Goal: Task Accomplishment & Management: Manage account settings

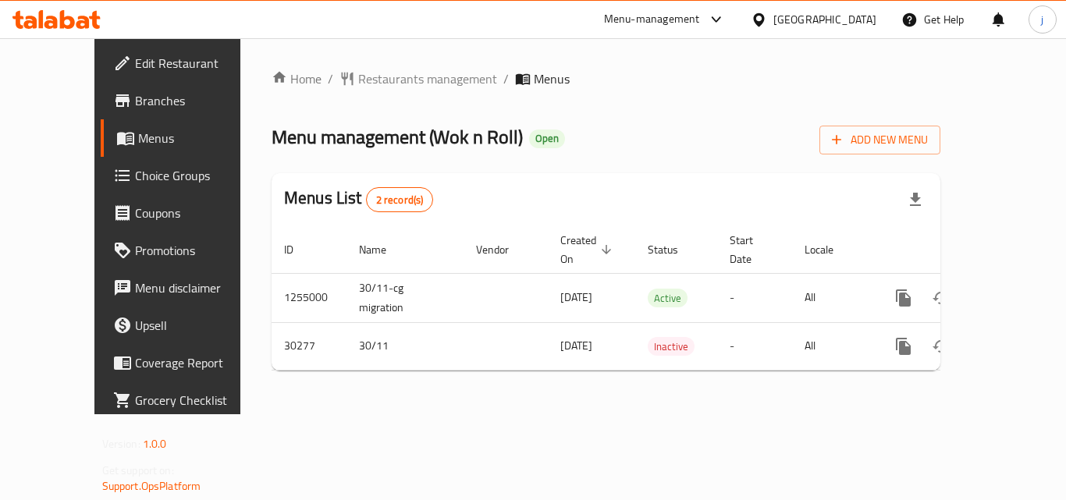
click at [138, 140] on span "Menus" at bounding box center [199, 138] width 122 height 19
click at [135, 107] on span "Branches" at bounding box center [197, 100] width 125 height 19
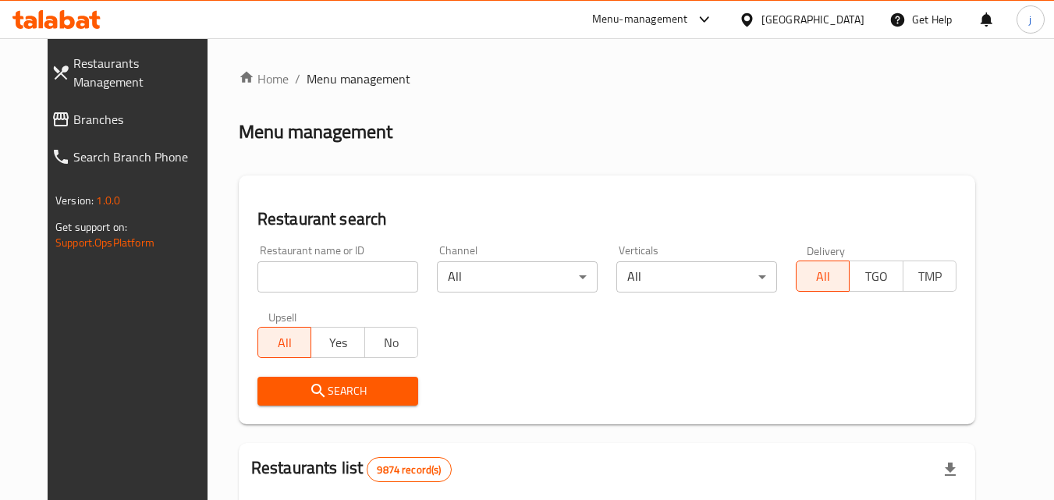
click at [688, 21] on div "Menu-management" at bounding box center [640, 19] width 96 height 19
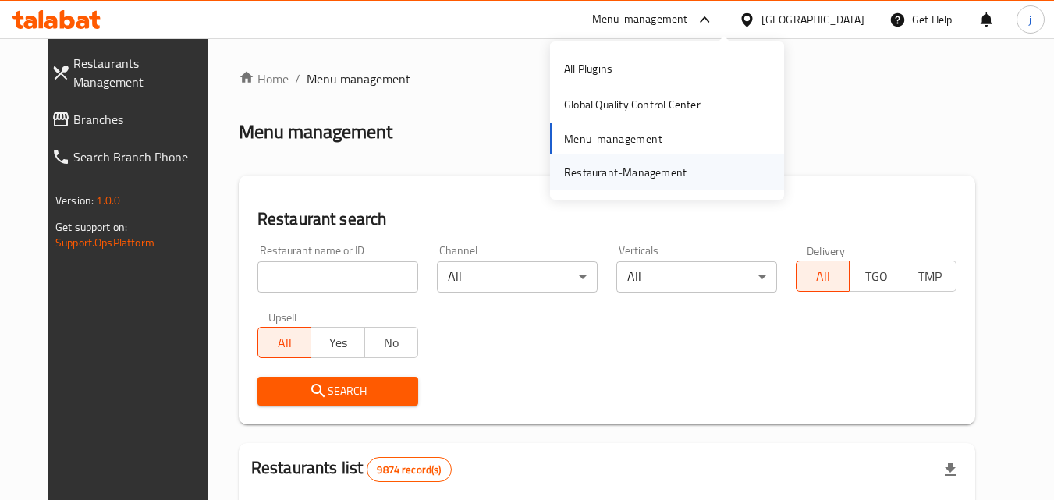
click at [663, 165] on div "Restaurant-Management" at bounding box center [625, 172] width 123 height 17
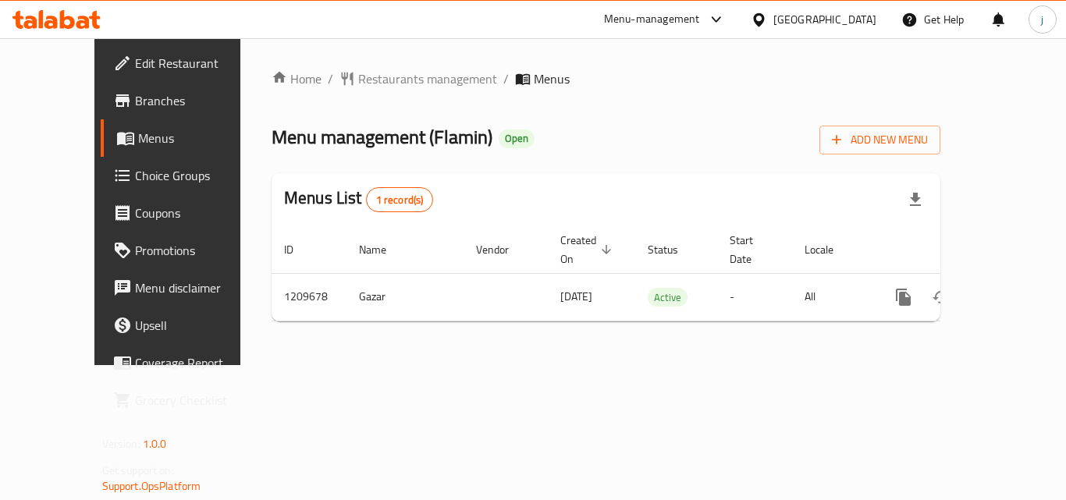
click at [135, 173] on span "Choice Groups" at bounding box center [197, 175] width 125 height 19
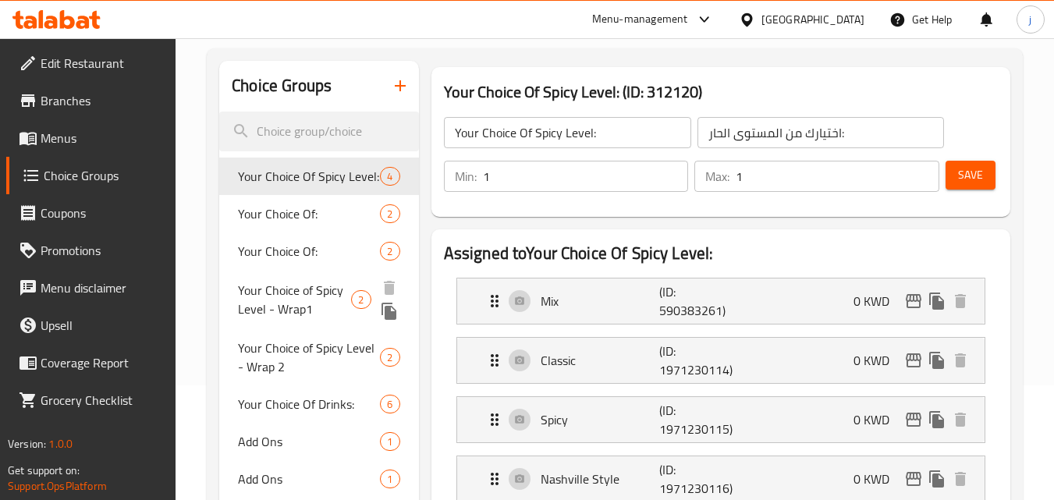
scroll to position [156, 0]
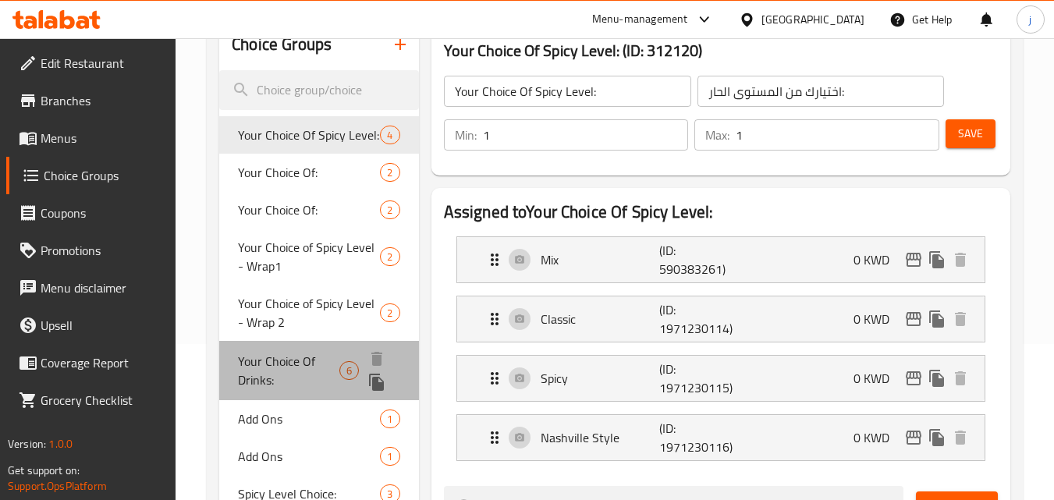
click at [289, 366] on span "Your Choice Of Drinks:" at bounding box center [288, 370] width 101 height 37
type input "Your Choice Of Drinks:"
type input "اختيارك من المشروبات:"
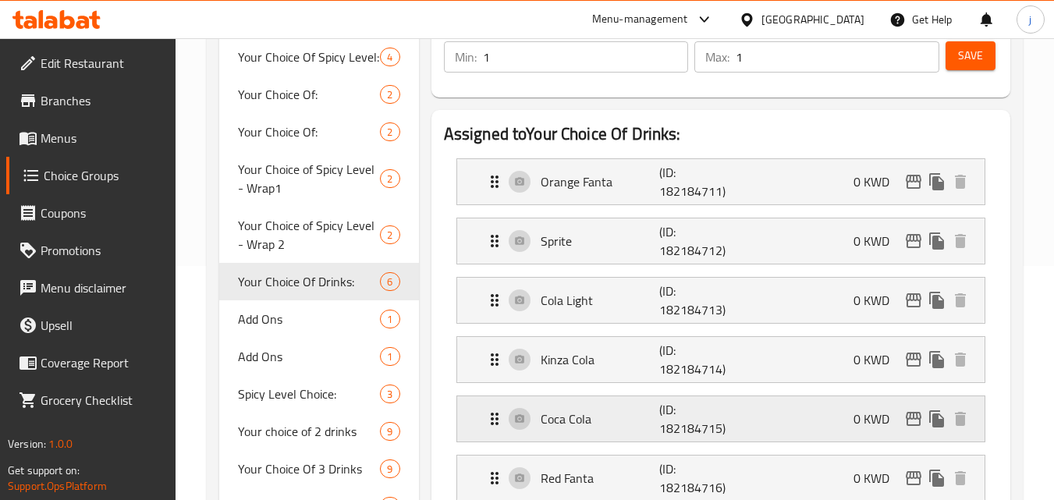
scroll to position [0, 0]
